Goal: Contribute content

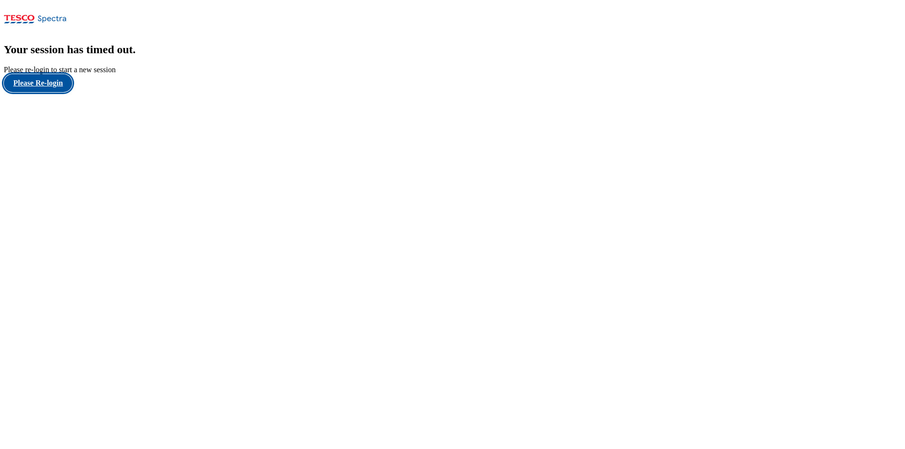
click at [53, 92] on button "Please Re-login" at bounding box center [38, 83] width 68 height 18
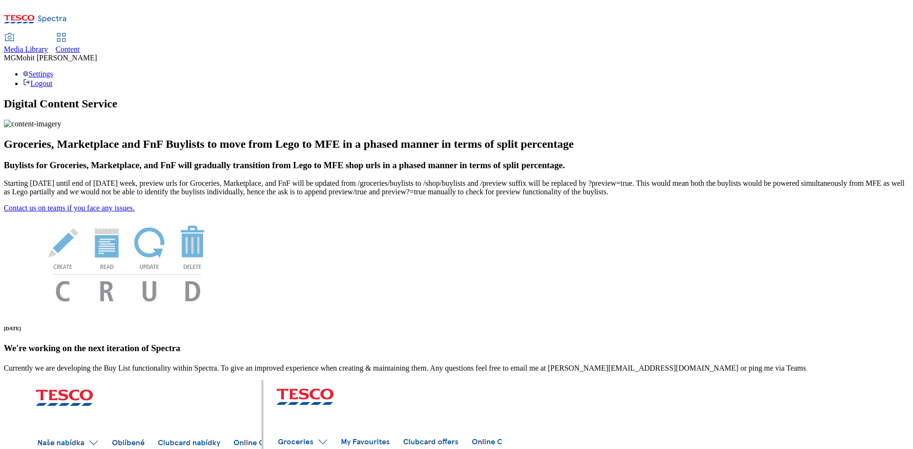
click at [80, 45] on span "Content" at bounding box center [68, 49] width 24 height 8
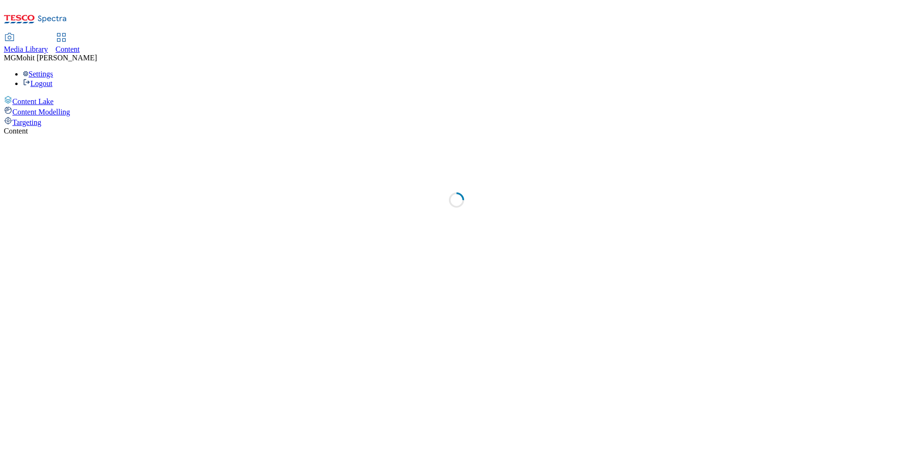
select select "ghs-[GEOGRAPHIC_DATA]"
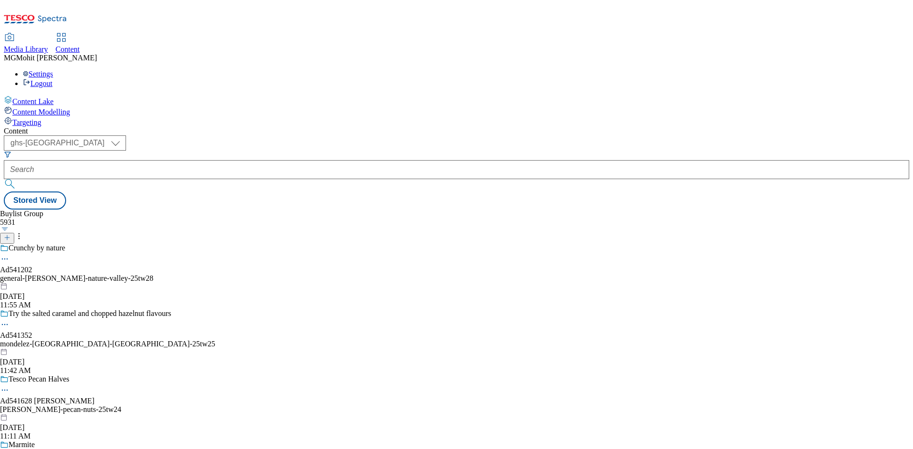
drag, startPoint x: 0, startPoint y: 206, endPoint x: 221, endPoint y: 147, distance: 229.3
click at [4, 127] on div "Content Lake Content Modelling Targeting" at bounding box center [456, 111] width 905 height 31
click at [10, 234] on icon at bounding box center [7, 237] width 7 height 7
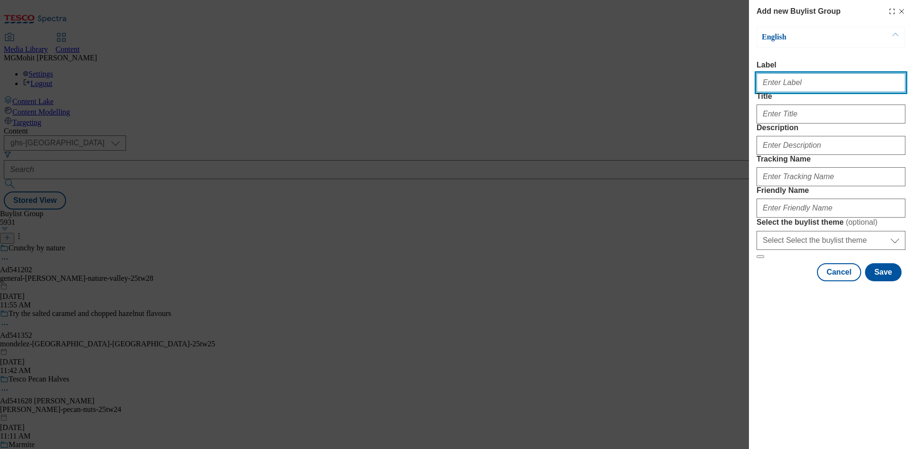
click at [785, 85] on input "Label" at bounding box center [830, 82] width 149 height 19
paste input "Ad541740 [GEOGRAPHIC_DATA]"
type input "Ad541740 [GEOGRAPHIC_DATA]"
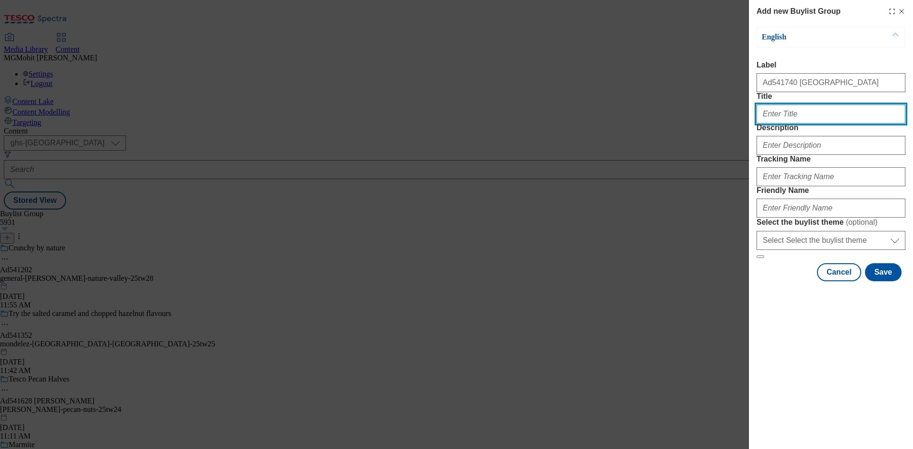
paste input "[PERSON_NAME]'s most powerful"
type input "[PERSON_NAME]'s most powerful"
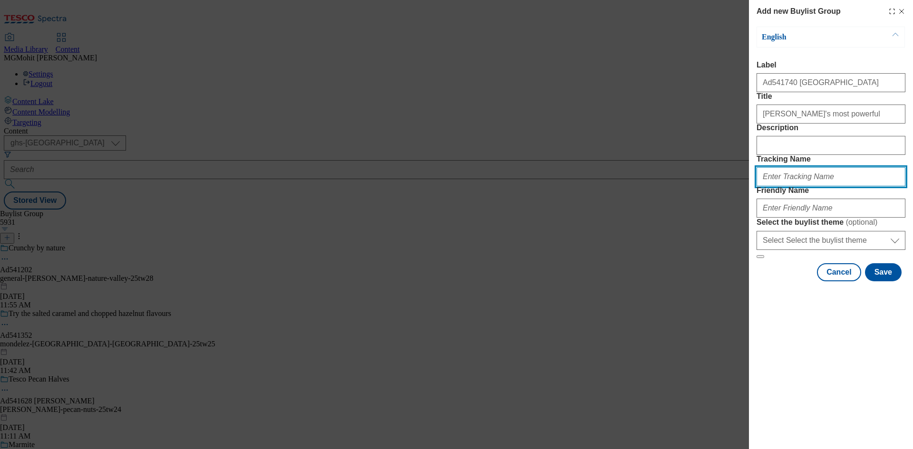
paste input "DH_AD541740"
type input "DH_AD541740"
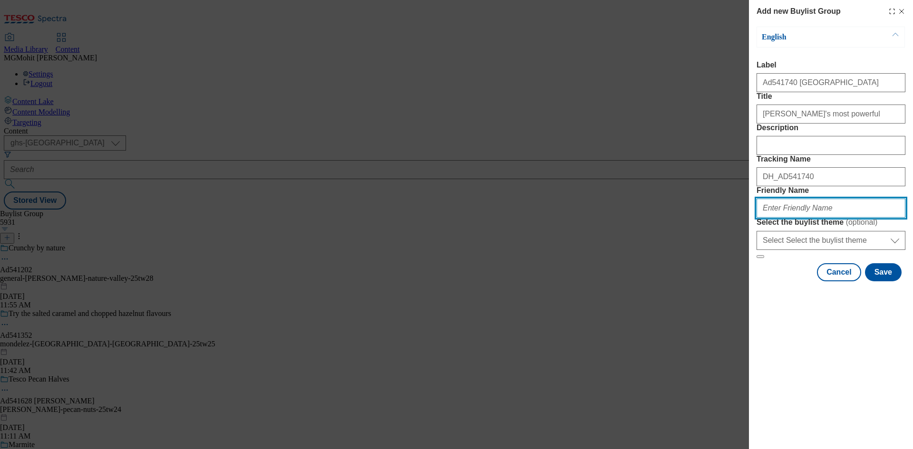
paste input "beiersdorf-[GEOGRAPHIC_DATA]-25tw25"
type input "beiersdorf-[GEOGRAPHIC_DATA]-25tw25"
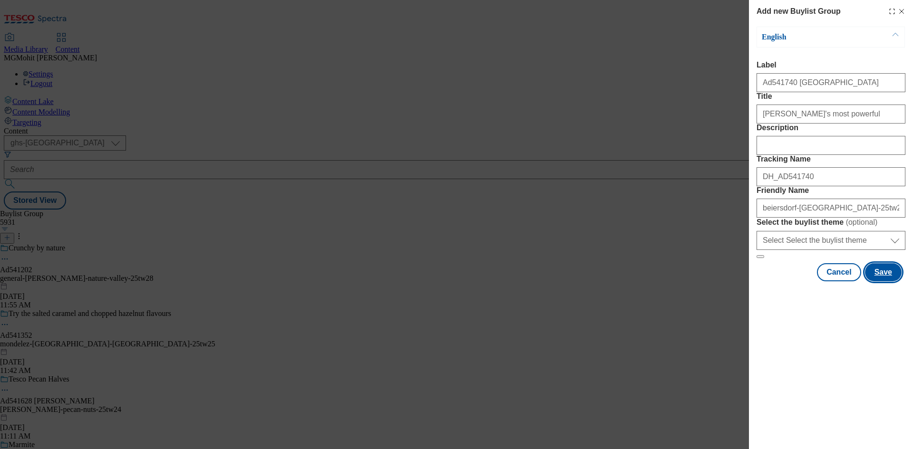
click at [887, 281] on button "Save" at bounding box center [883, 272] width 37 height 18
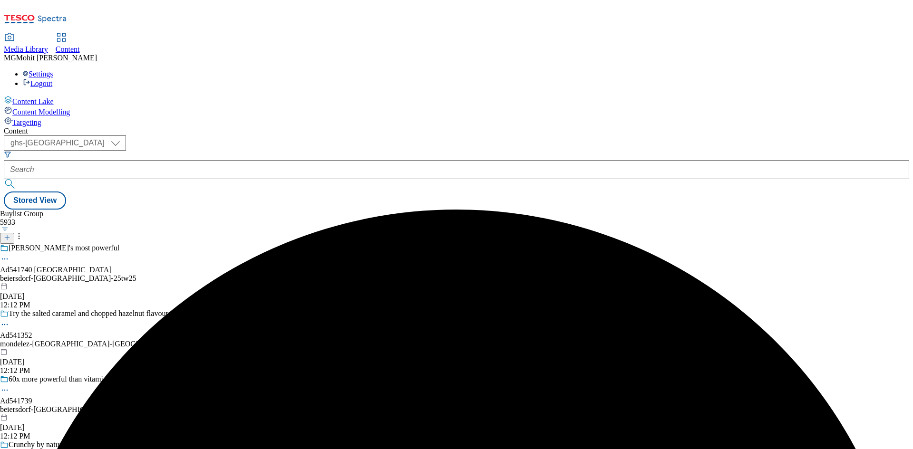
click at [215, 274] on div "beiersdorf-[GEOGRAPHIC_DATA]-25tw25" at bounding box center [107, 278] width 215 height 9
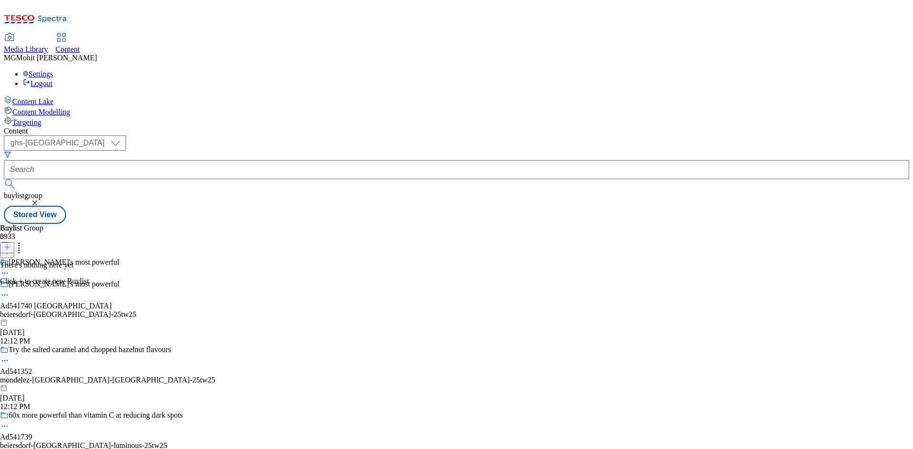
click at [10, 244] on icon at bounding box center [7, 247] width 7 height 7
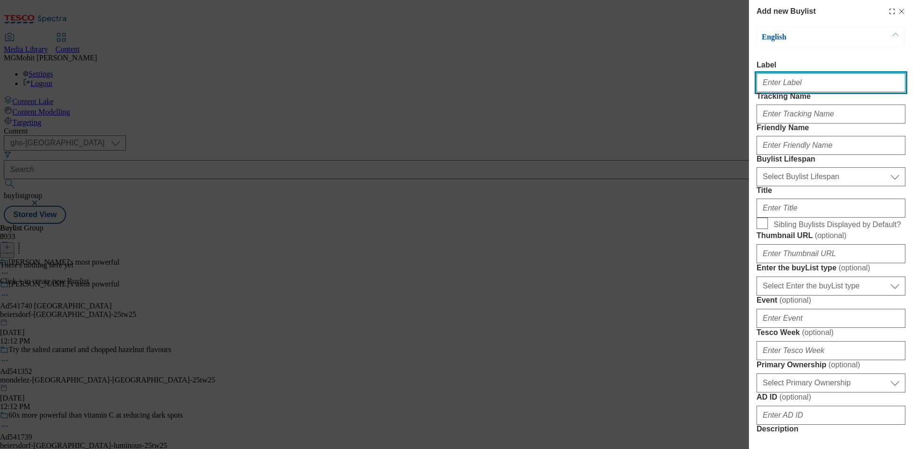
click at [791, 85] on input "Label" at bounding box center [830, 82] width 149 height 19
paste input "Ad541740"
type input "Ad541740"
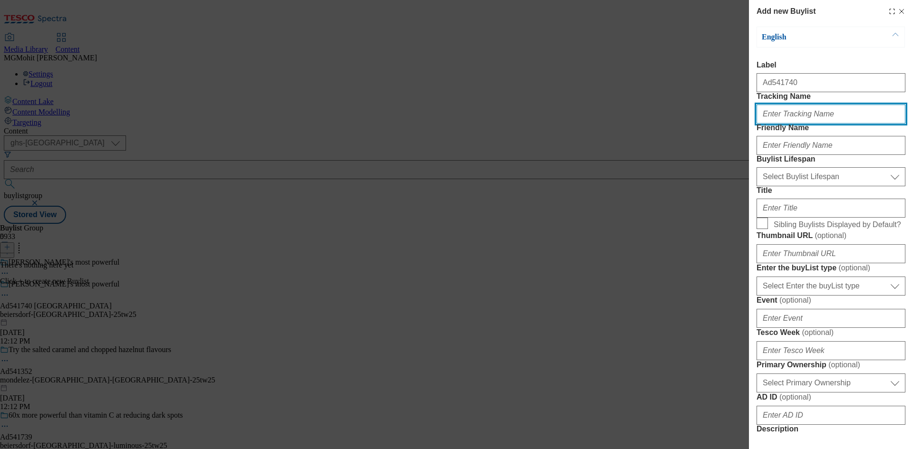
click at [758, 124] on input "Tracking Name" at bounding box center [830, 114] width 149 height 19
paste input "DH_AD541740"
type input "DH_AD541740"
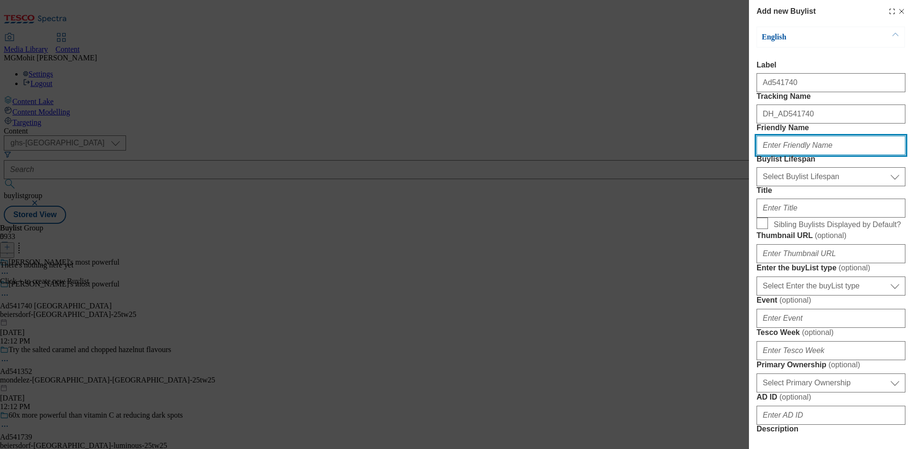
paste input "beiersdorf"
type input "beiersdorf"
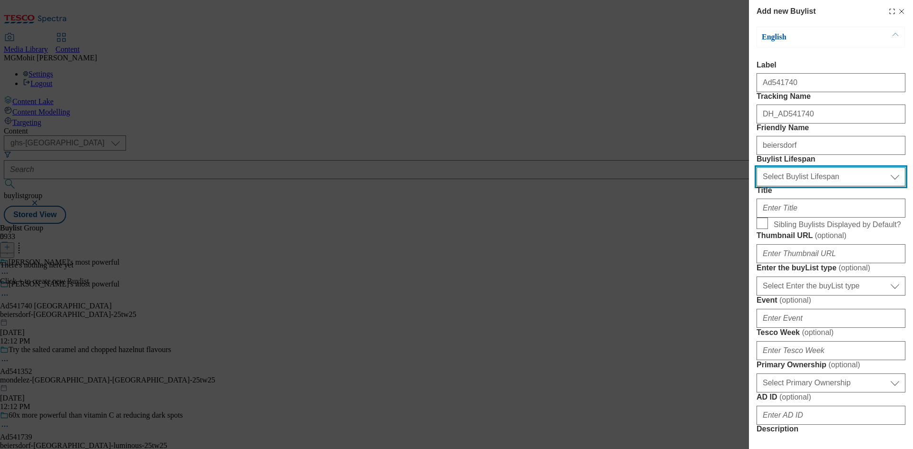
click at [804, 186] on select "Select Buylist Lifespan evergreen seasonal tactical" at bounding box center [830, 176] width 149 height 19
select select "tactical"
click at [756, 186] on select "Select Buylist Lifespan evergreen seasonal tactical" at bounding box center [830, 176] width 149 height 19
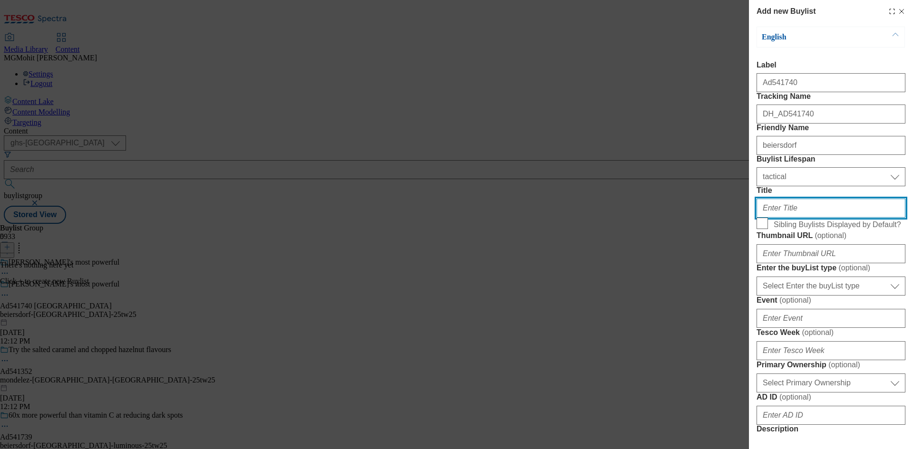
click at [774, 218] on input "Title" at bounding box center [830, 208] width 149 height 19
paste input "Q10 anti-wrinkle routine"
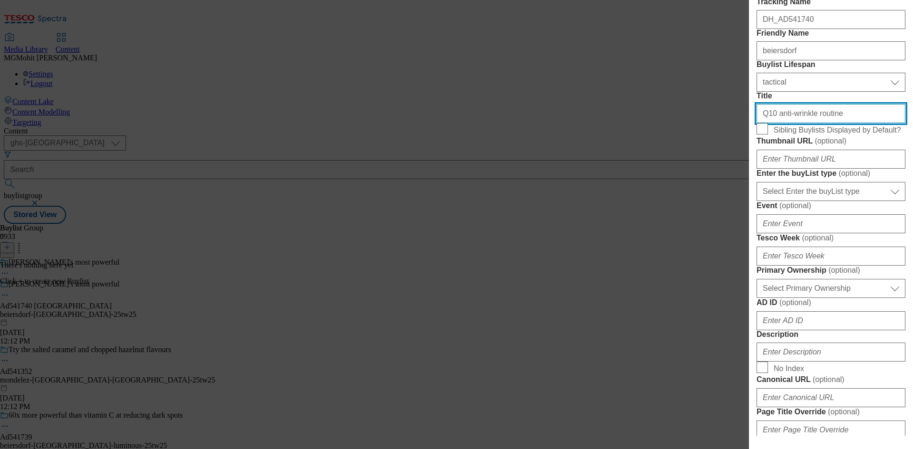
scroll to position [95, 0]
type input "Q10 anti-wrinkle routine"
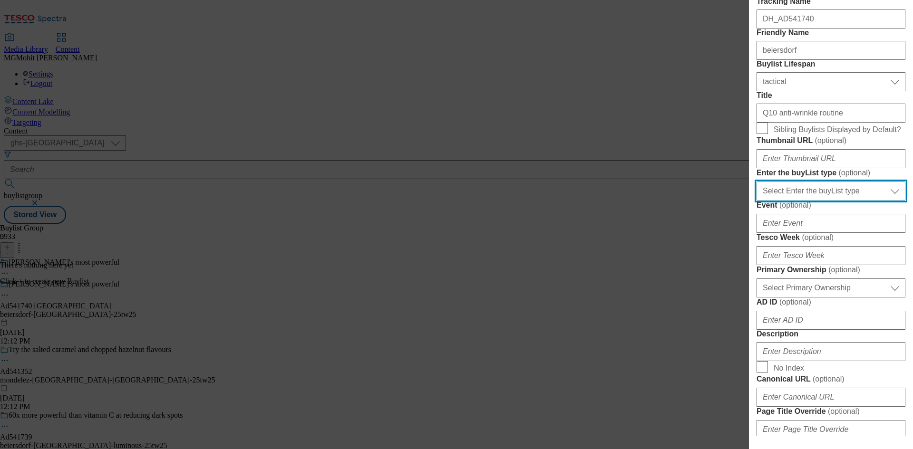
drag, startPoint x: 804, startPoint y: 303, endPoint x: 794, endPoint y: 310, distance: 12.2
click at [804, 201] on select "Select Enter the buyList type event supplier funded long term >4 weeks supplier…" at bounding box center [830, 191] width 149 height 19
select select "supplier funded short term 1-3 weeks"
click at [756, 201] on select "Select Enter the buyList type event supplier funded long term >4 weeks supplier…" at bounding box center [830, 191] width 149 height 19
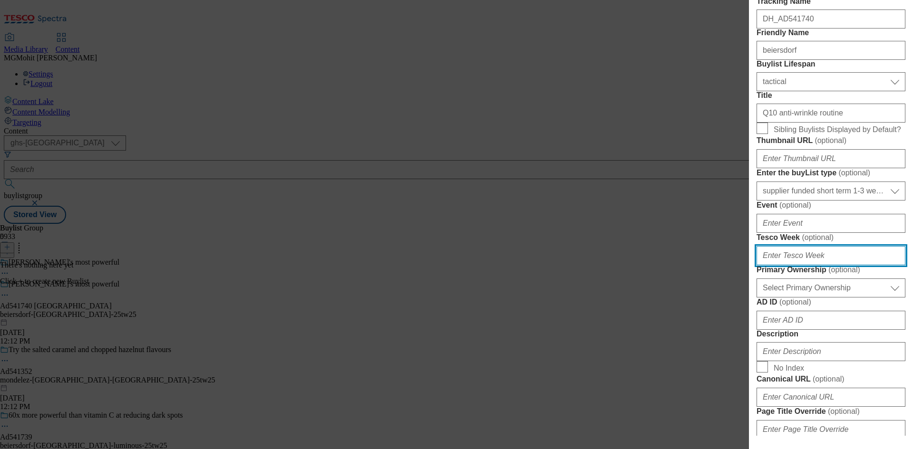
click at [784, 265] on input "Tesco Week ( optional )" at bounding box center [830, 255] width 149 height 19
type input "25"
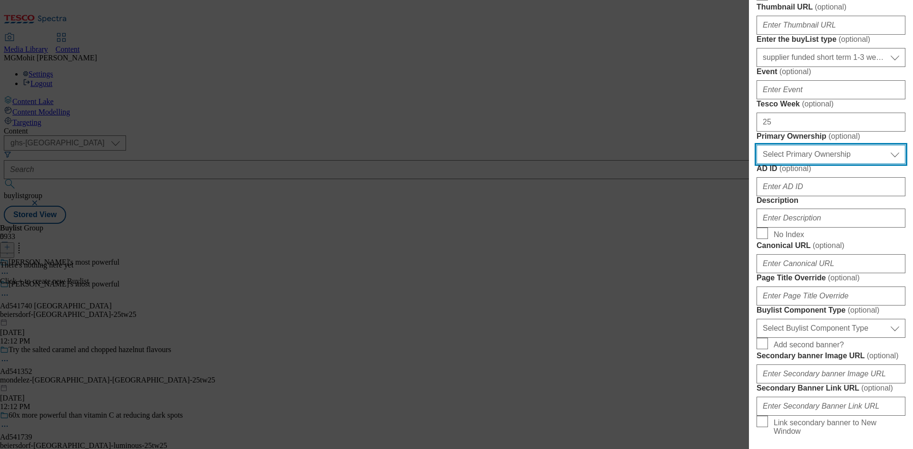
scroll to position [352, 0]
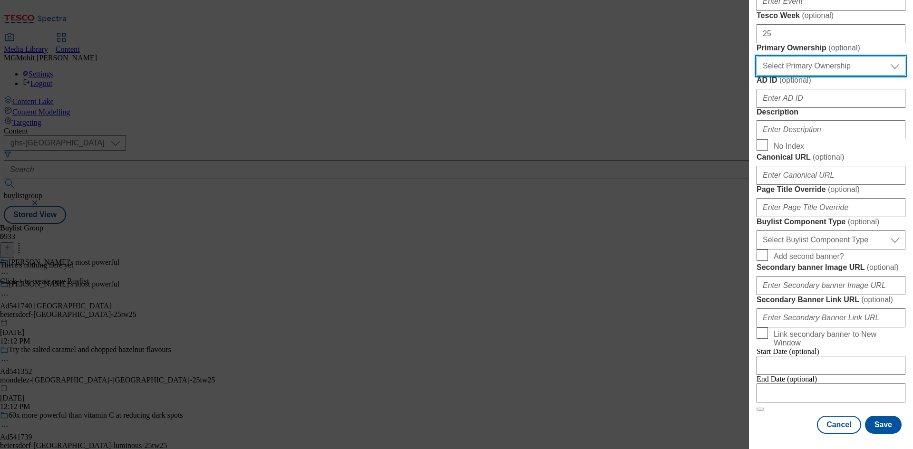
drag, startPoint x: 780, startPoint y: 189, endPoint x: 780, endPoint y: 197, distance: 8.1
click at [780, 76] on select "Select Primary Ownership [PERSON_NAME]" at bounding box center [830, 66] width 149 height 19
select select "dunnhumby"
click at [756, 76] on select "Select Primary Ownership [PERSON_NAME]" at bounding box center [830, 66] width 149 height 19
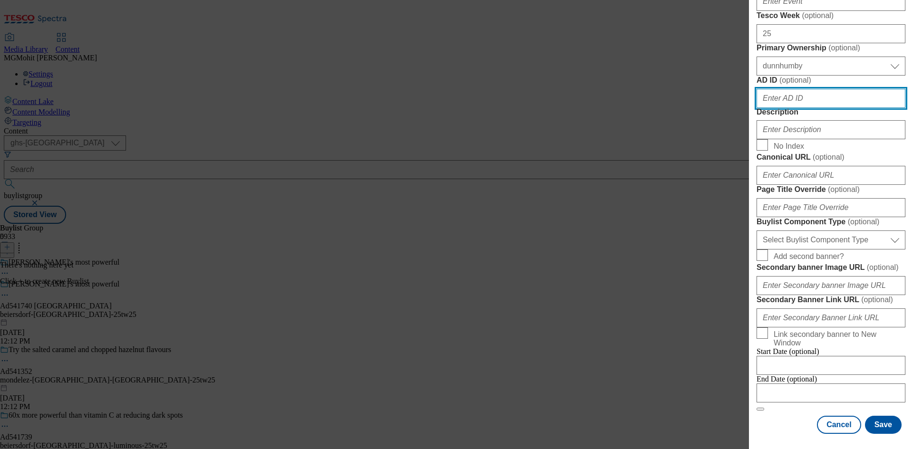
click at [774, 108] on input "AD ID ( optional )" at bounding box center [830, 98] width 149 height 19
paste input "541740"
type input "541740"
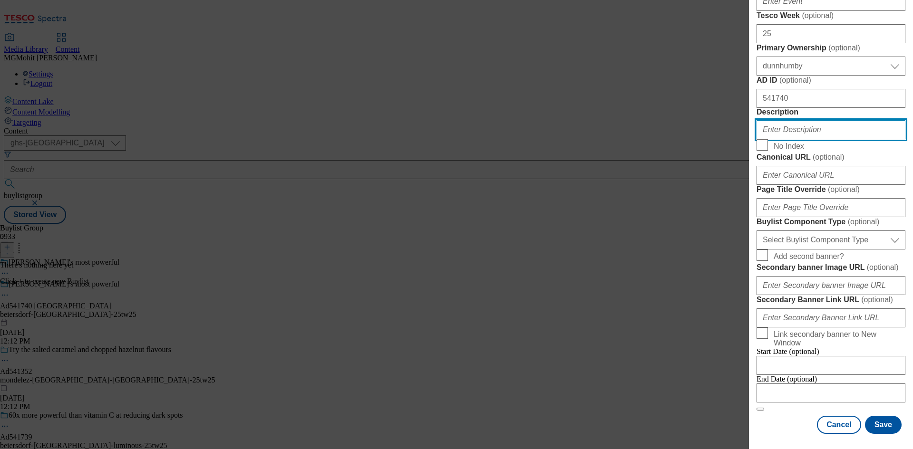
click at [781, 139] on input "Description" at bounding box center [830, 129] width 149 height 19
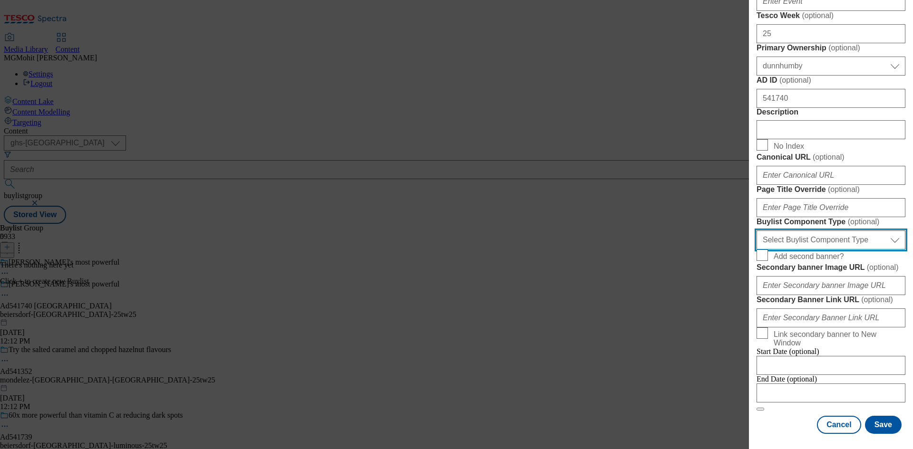
drag, startPoint x: 818, startPoint y: 212, endPoint x: 801, endPoint y: 225, distance: 21.6
click at [818, 231] on select "Select Buylist Component Type Banner Competition Header Meal" at bounding box center [830, 240] width 149 height 19
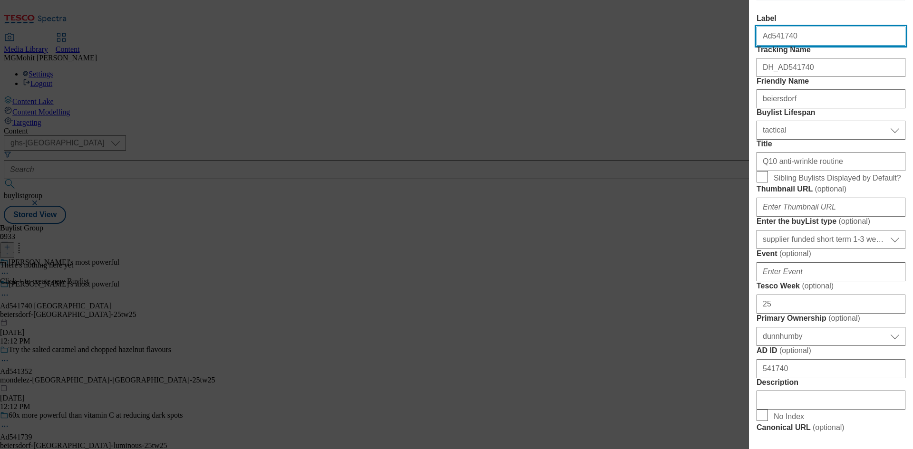
select select "Banner"
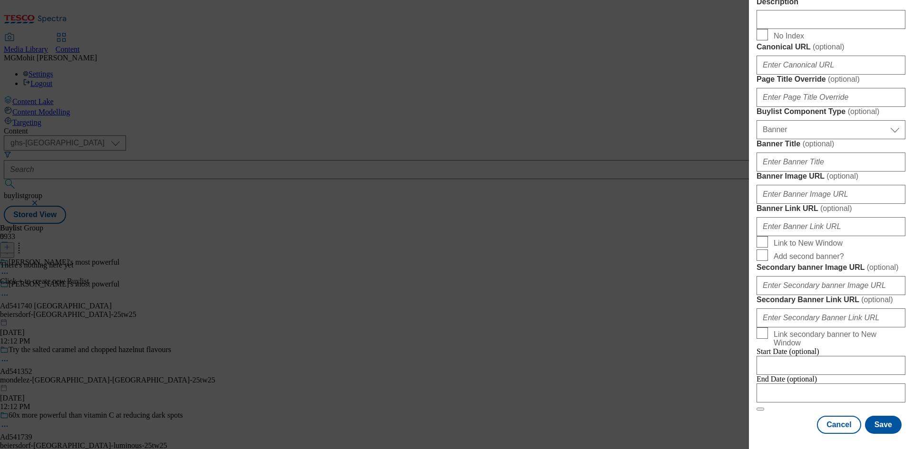
scroll to position [833, 0]
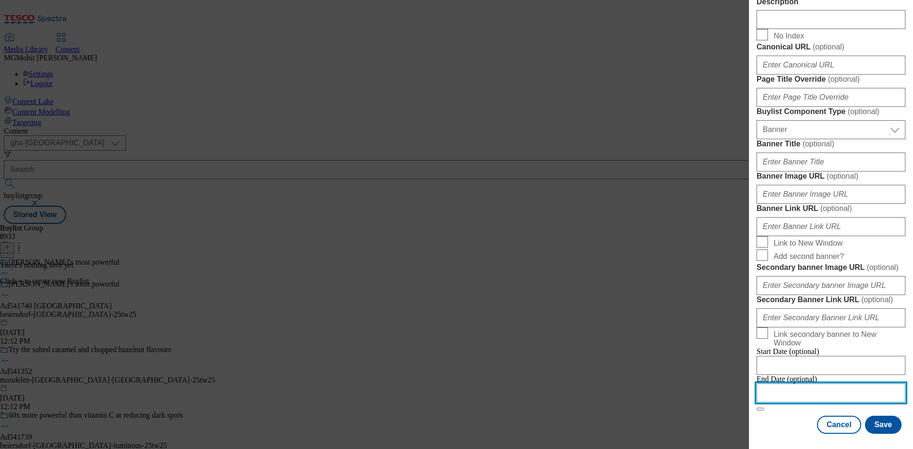
click at [794, 385] on input "Modal" at bounding box center [830, 393] width 149 height 19
select select "2025"
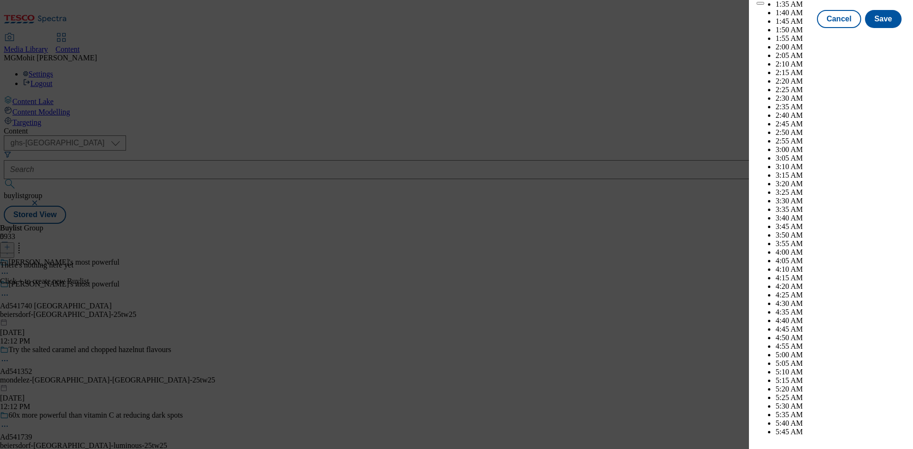
scroll to position [2559, 0]
select select "November"
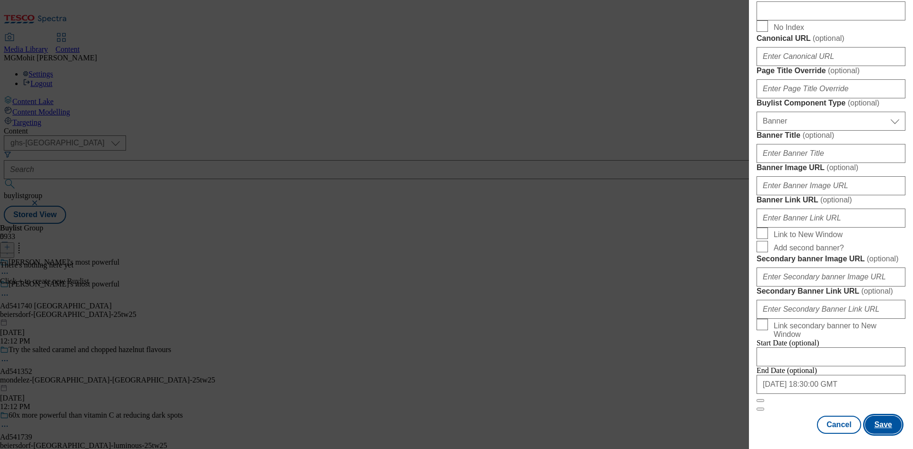
click at [876, 424] on button "Save" at bounding box center [883, 425] width 37 height 18
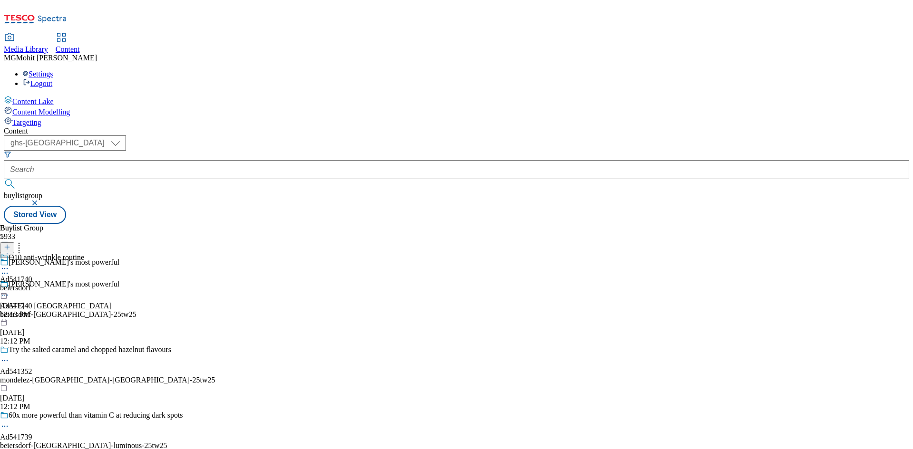
click at [84, 284] on div "beiersdorf" at bounding box center [42, 288] width 84 height 9
drag, startPoint x: 520, startPoint y: 167, endPoint x: 526, endPoint y: 166, distance: 5.8
click at [119, 261] on div "There's nothing here yet Click + to create new Buylist Category" at bounding box center [59, 273] width 119 height 25
click at [10, 244] on icon at bounding box center [7, 247] width 7 height 7
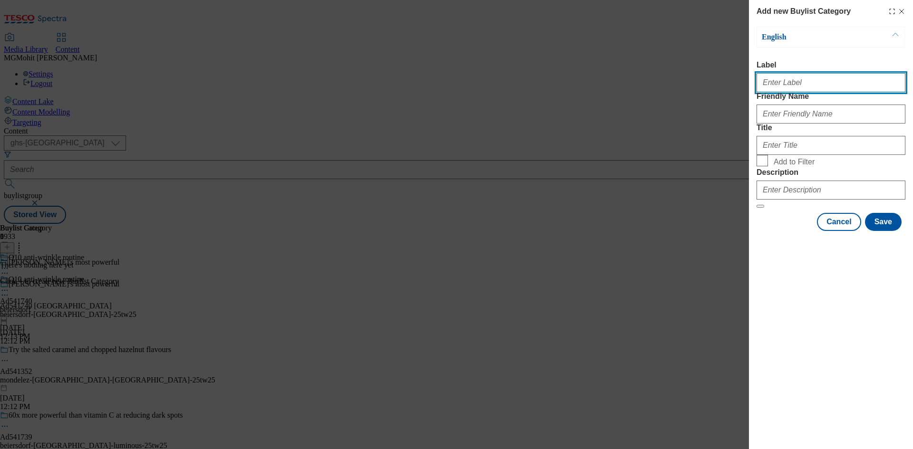
click at [780, 85] on input "Label" at bounding box center [830, 82] width 149 height 19
paste input "Ad541740"
type input "Ad541740"
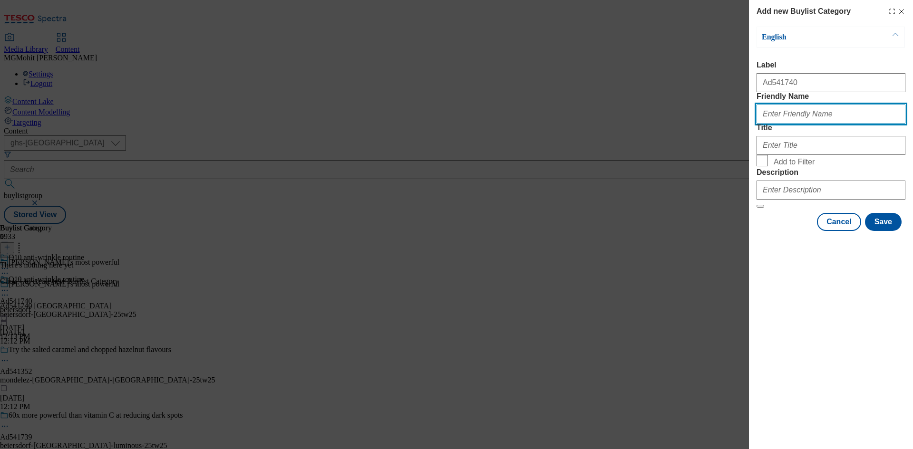
paste input "25tw25"
type input "25tw25"
paste input "beiersdorf-nivea"
type input "beiersdorf-nivea"
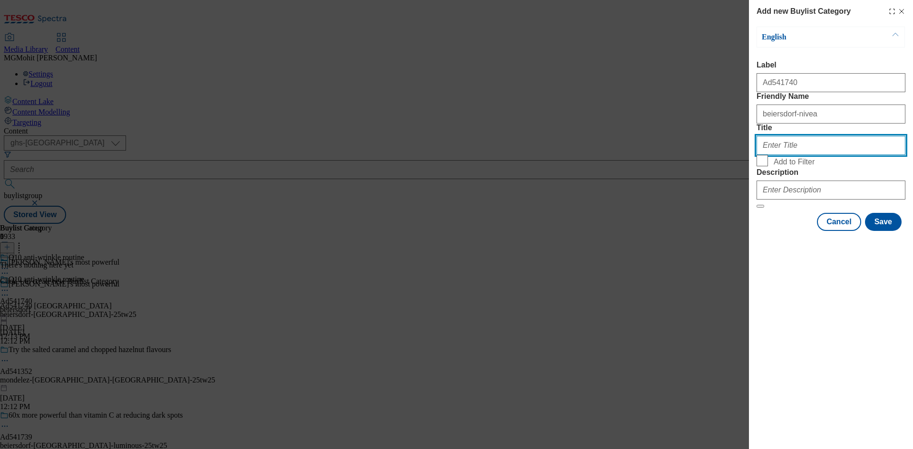
click at [787, 155] on input "Title" at bounding box center [830, 145] width 149 height 19
paste input "Beiersdorf"
type input "Beiersdorf"
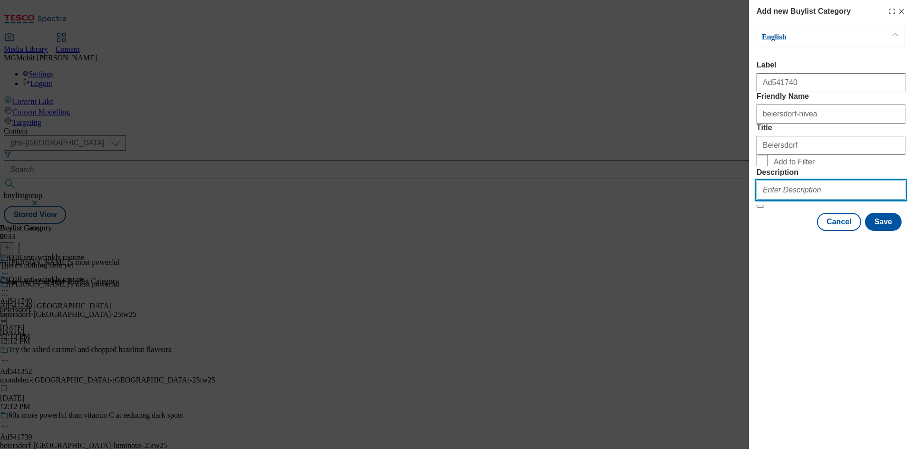
click at [785, 200] on input "Description" at bounding box center [830, 190] width 149 height 19
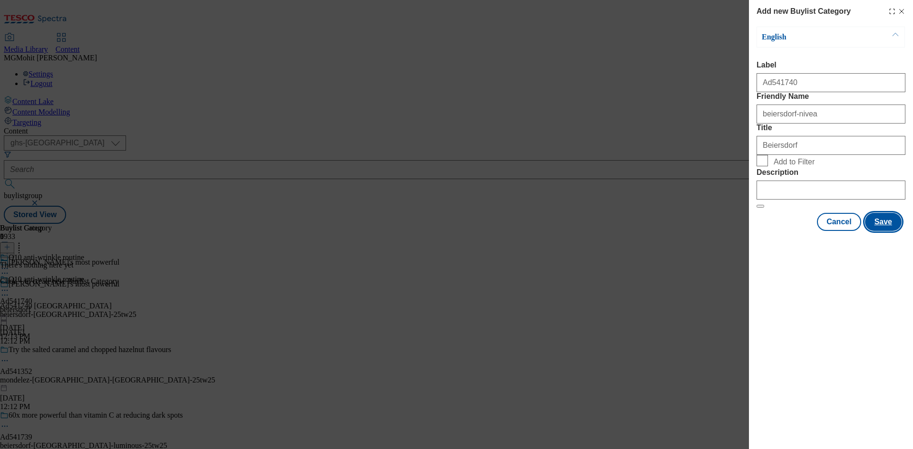
click at [872, 231] on button "Save" at bounding box center [883, 222] width 37 height 18
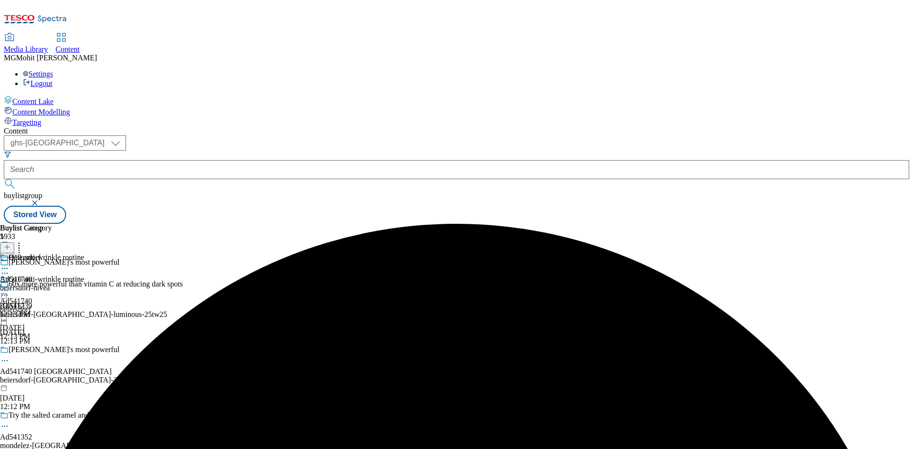
click at [52, 284] on div "beiersdorf-nivea" at bounding box center [26, 288] width 52 height 9
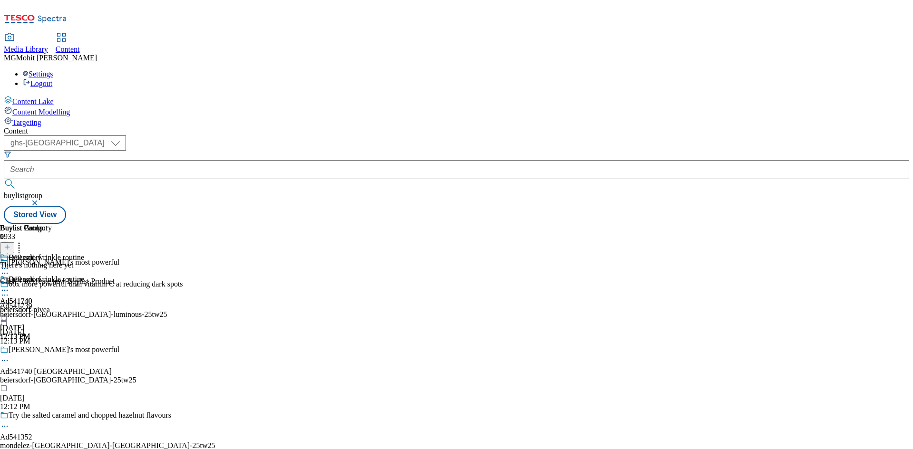
click at [10, 244] on icon at bounding box center [7, 247] width 7 height 7
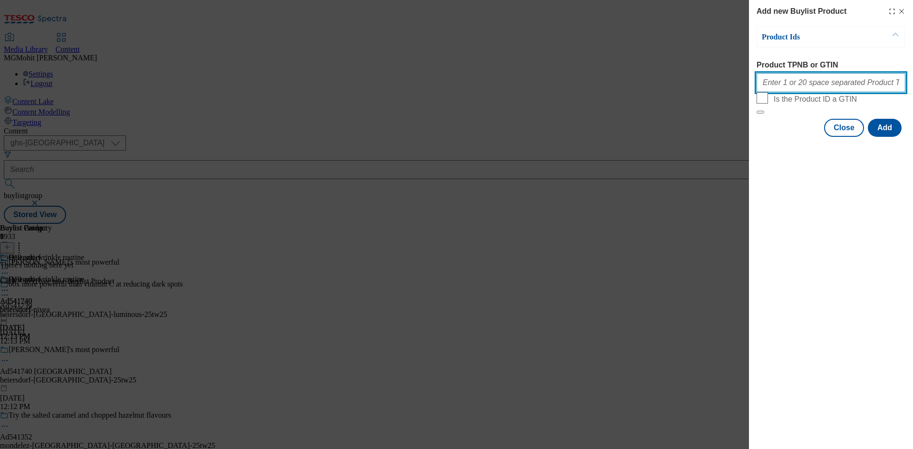
click at [778, 79] on input "Product TPNB or GTIN" at bounding box center [830, 82] width 149 height 19
paste input "96630480 91834990 85966461 93488093"
type input "96630480 91834990 85966461 93488093"
click at [898, 137] on button "Add" at bounding box center [884, 128] width 34 height 18
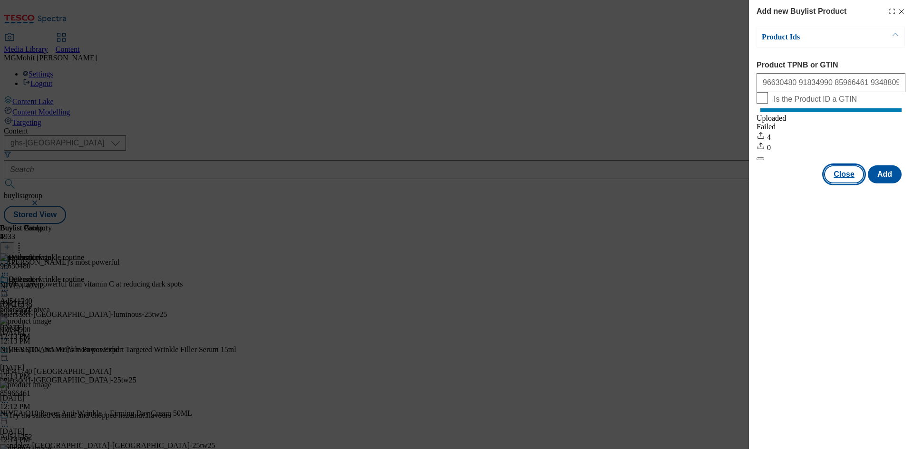
click at [844, 180] on button "Close" at bounding box center [844, 174] width 40 height 18
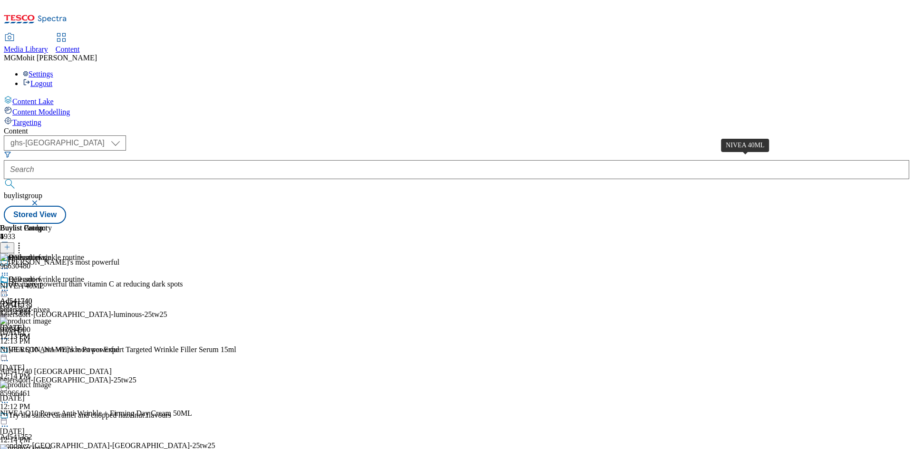
click at [44, 282] on div "NIVEA 40ML" at bounding box center [22, 286] width 44 height 9
click at [10, 286] on icon at bounding box center [5, 291] width 10 height 10
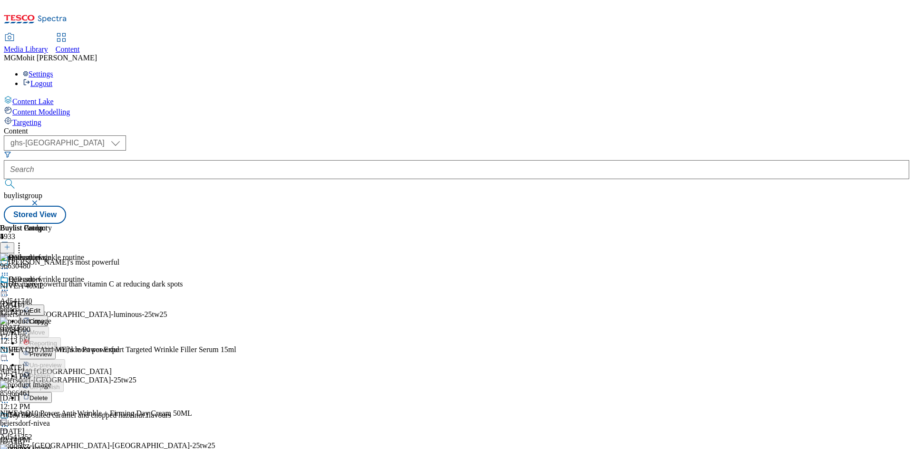
click at [40, 307] on span "Edit" at bounding box center [34, 310] width 11 height 7
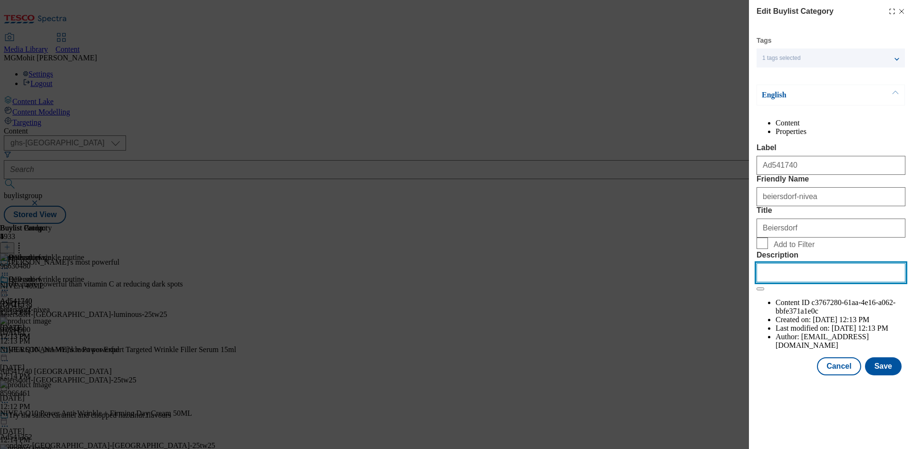
click at [792, 282] on input "Description" at bounding box center [830, 272] width 149 height 19
paste input "NIVEA 40ML"
type input "NIVEA 40ML"
click at [881, 375] on button "Save" at bounding box center [883, 366] width 37 height 18
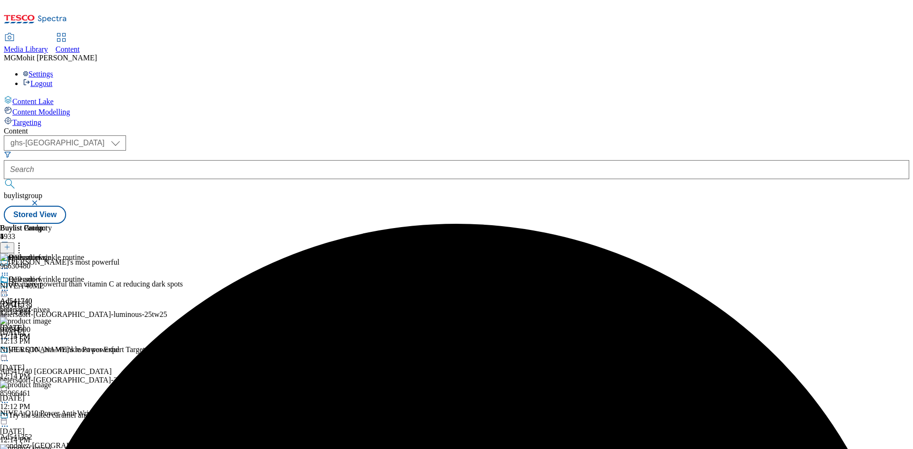
drag, startPoint x: 441, startPoint y: 150, endPoint x: 431, endPoint y: 153, distance: 10.8
click at [10, 286] on icon at bounding box center [5, 291] width 10 height 10
click at [40, 307] on span "Edit" at bounding box center [34, 310] width 11 height 7
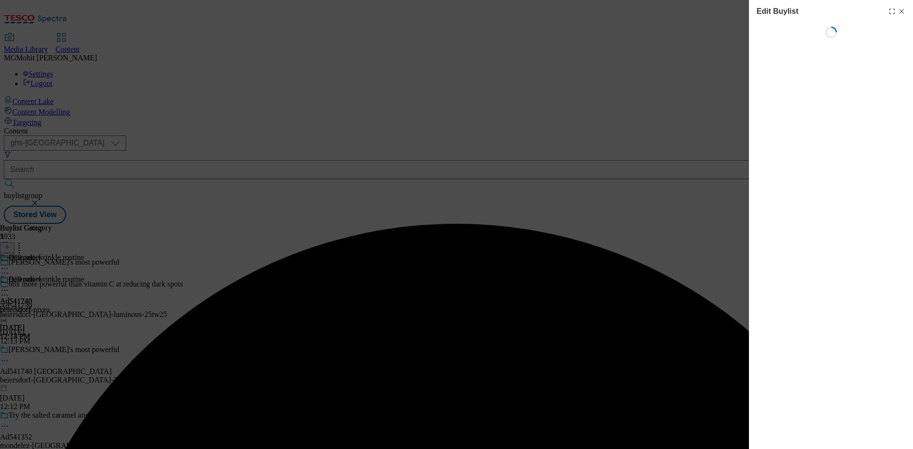
select select "tactical"
select select "supplier funded short term 1-3 weeks"
select select "dunnhumby"
select select "Banner"
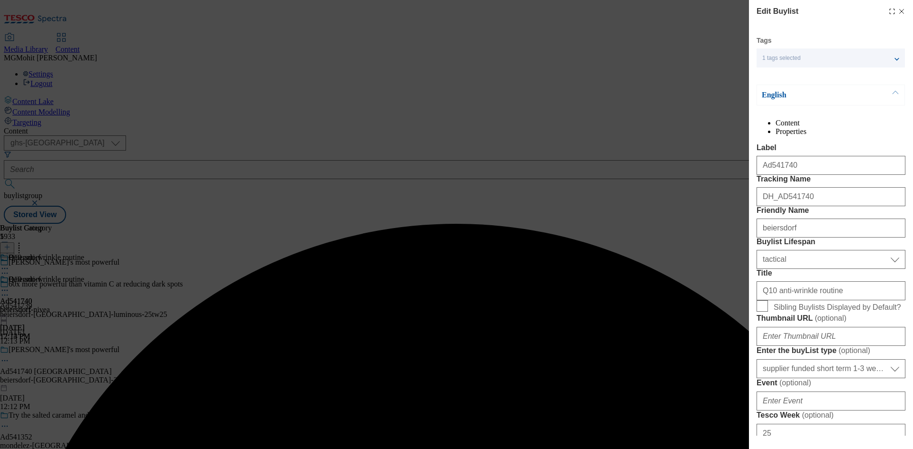
scroll to position [333, 0]
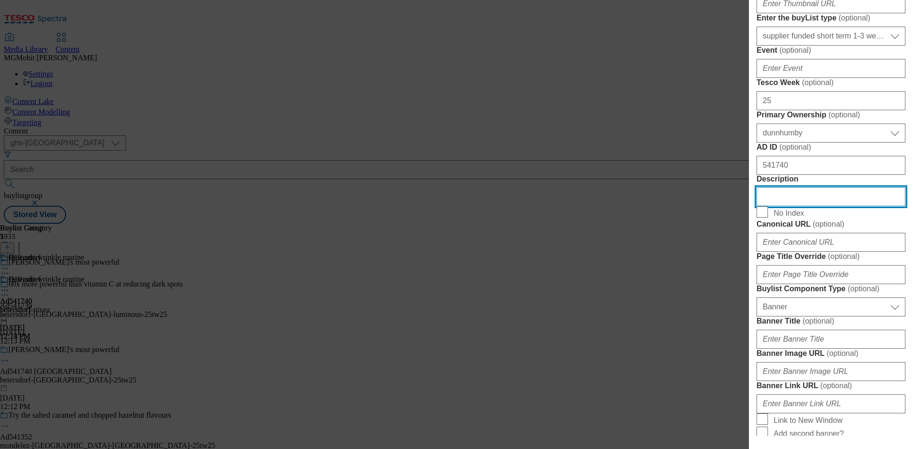
click at [783, 206] on input "Description" at bounding box center [830, 196] width 149 height 19
paste input "NIVEA 40ML"
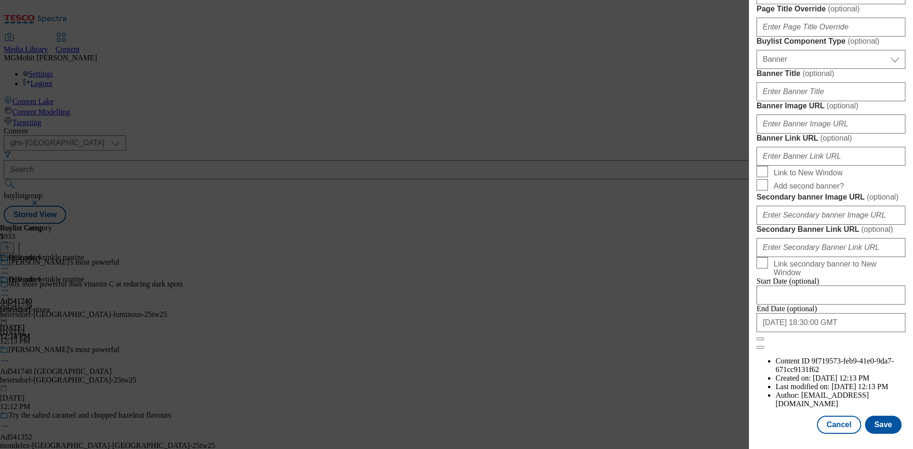
scroll to position [933, 0]
type input "NIVEA 40ML"
click at [883, 428] on button "Save" at bounding box center [883, 425] width 37 height 18
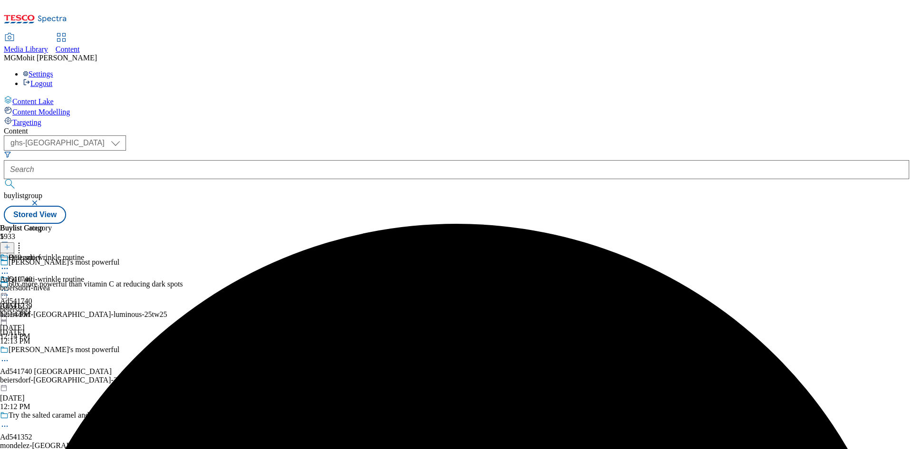
click at [10, 356] on icon at bounding box center [5, 361] width 10 height 10
click at [44, 375] on button "Edit" at bounding box center [31, 380] width 25 height 11
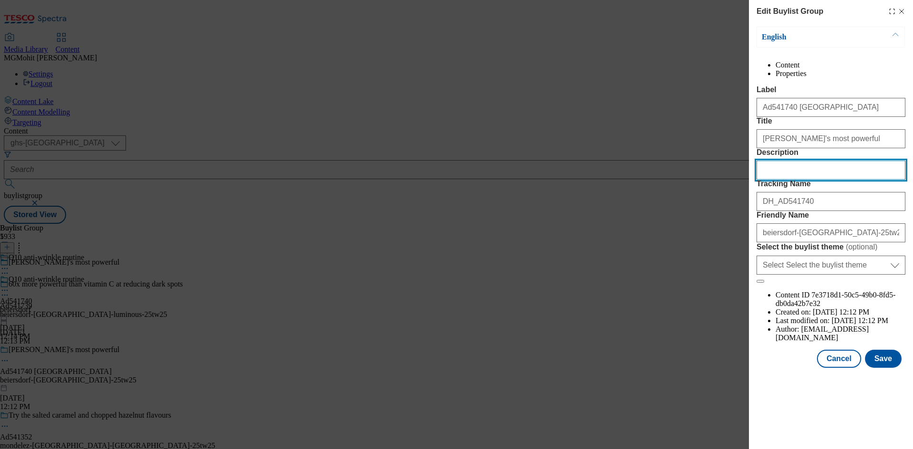
click at [781, 180] on input "Description" at bounding box center [830, 170] width 149 height 19
paste input "NIVEA 40ML"
type input "NIVEA 40ML"
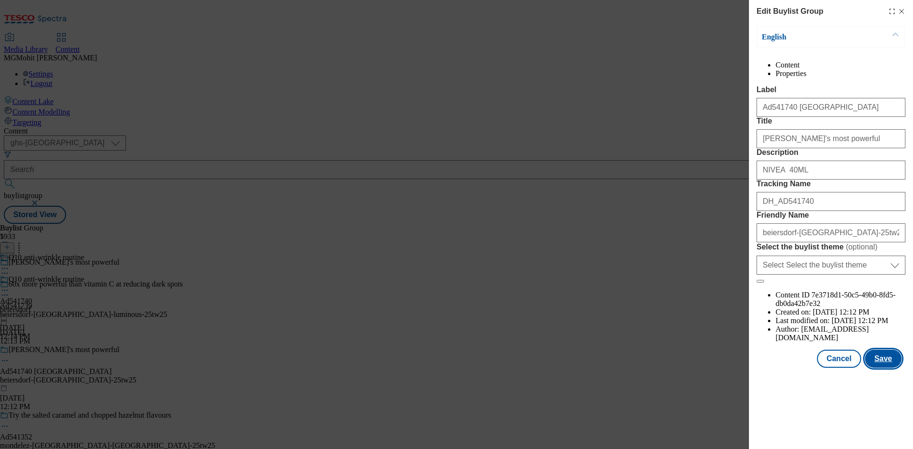
click at [882, 368] on button "Save" at bounding box center [883, 359] width 37 height 18
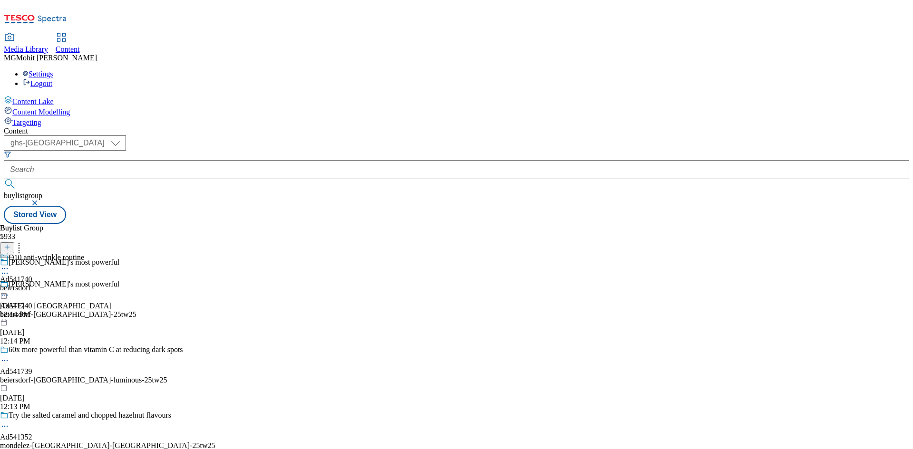
click at [6, 268] on circle at bounding box center [4, 268] width 1 height 1
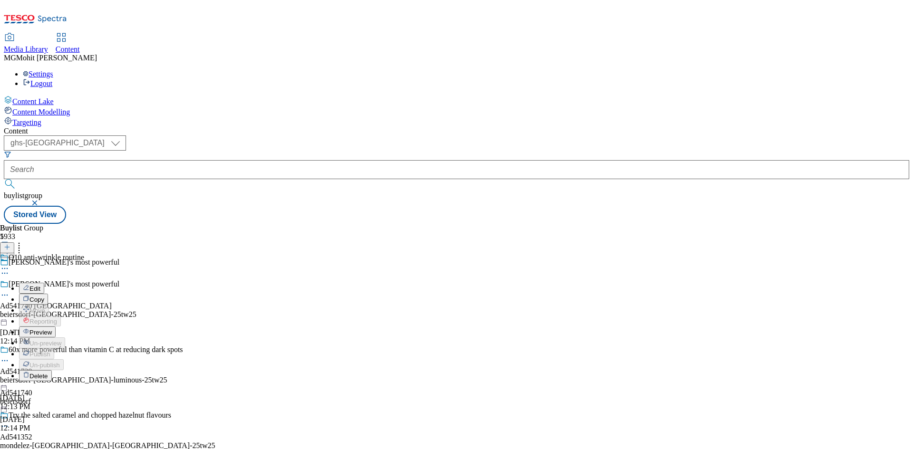
click at [52, 329] on span "Preview" at bounding box center [40, 332] width 22 height 7
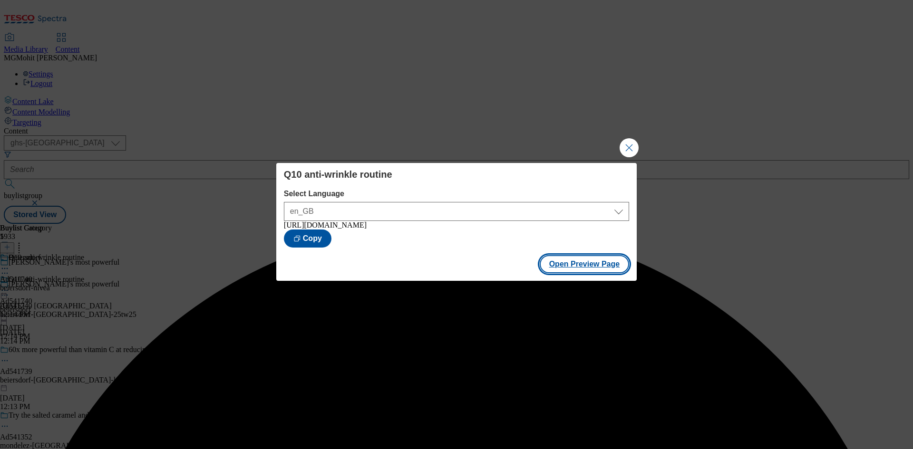
click at [583, 273] on button "Open Preview Page" at bounding box center [584, 264] width 90 height 18
click at [632, 143] on button "Close Modal" at bounding box center [628, 147] width 19 height 19
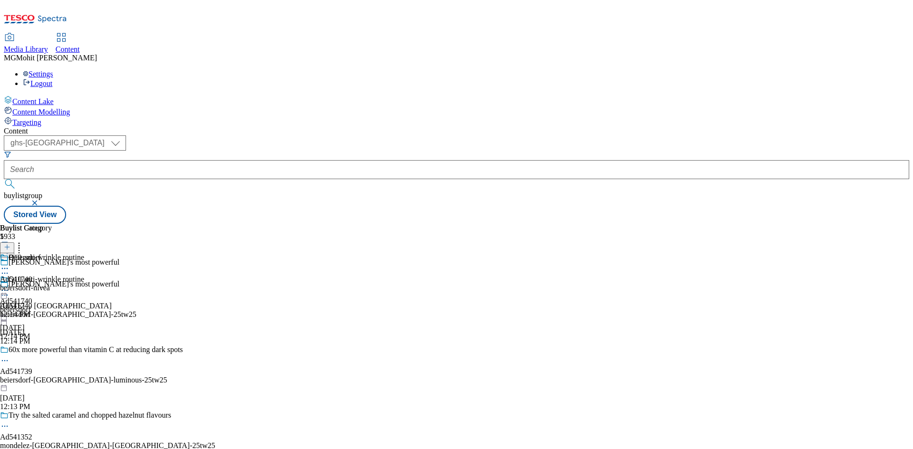
click at [10, 286] on icon at bounding box center [5, 291] width 10 height 10
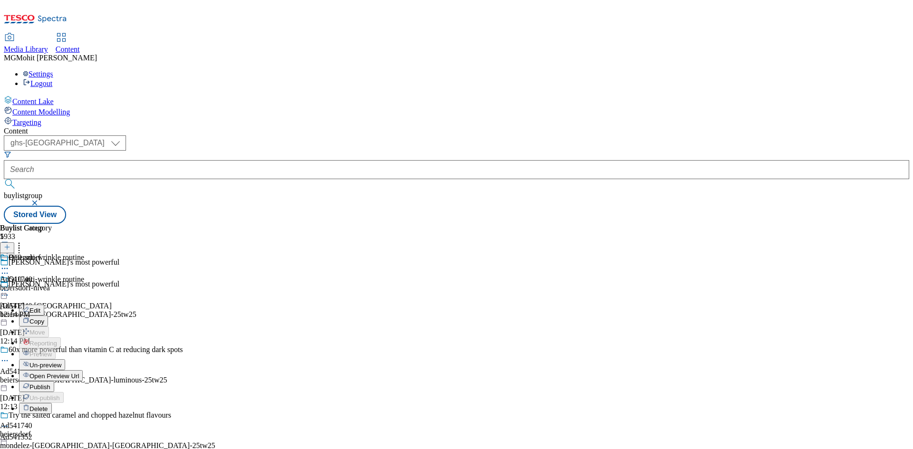
click at [50, 384] on span "Publish" at bounding box center [39, 387] width 21 height 7
